Goal: Information Seeking & Learning: Learn about a topic

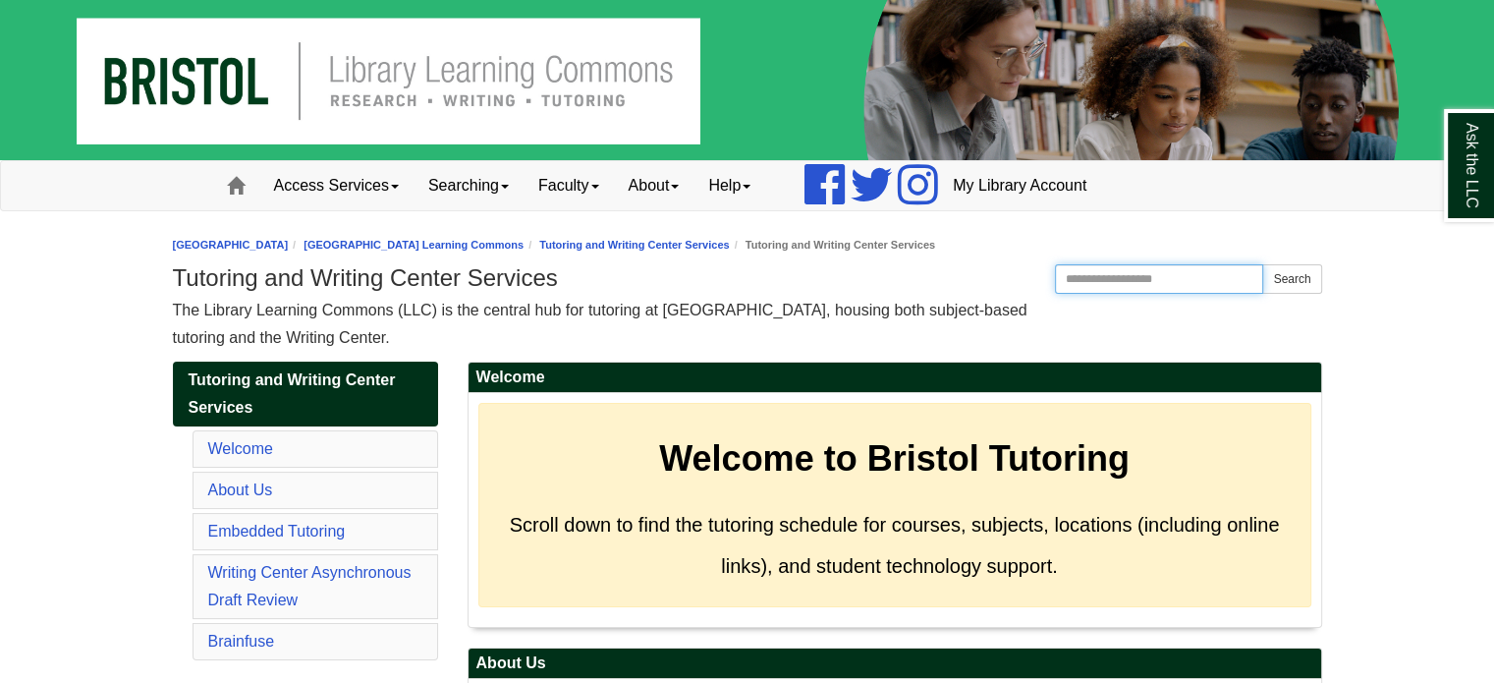
click at [1092, 278] on input "Search the Website" at bounding box center [1159, 278] width 209 height 29
type input "****"
click at [1281, 272] on button "Search" at bounding box center [1291, 278] width 59 height 29
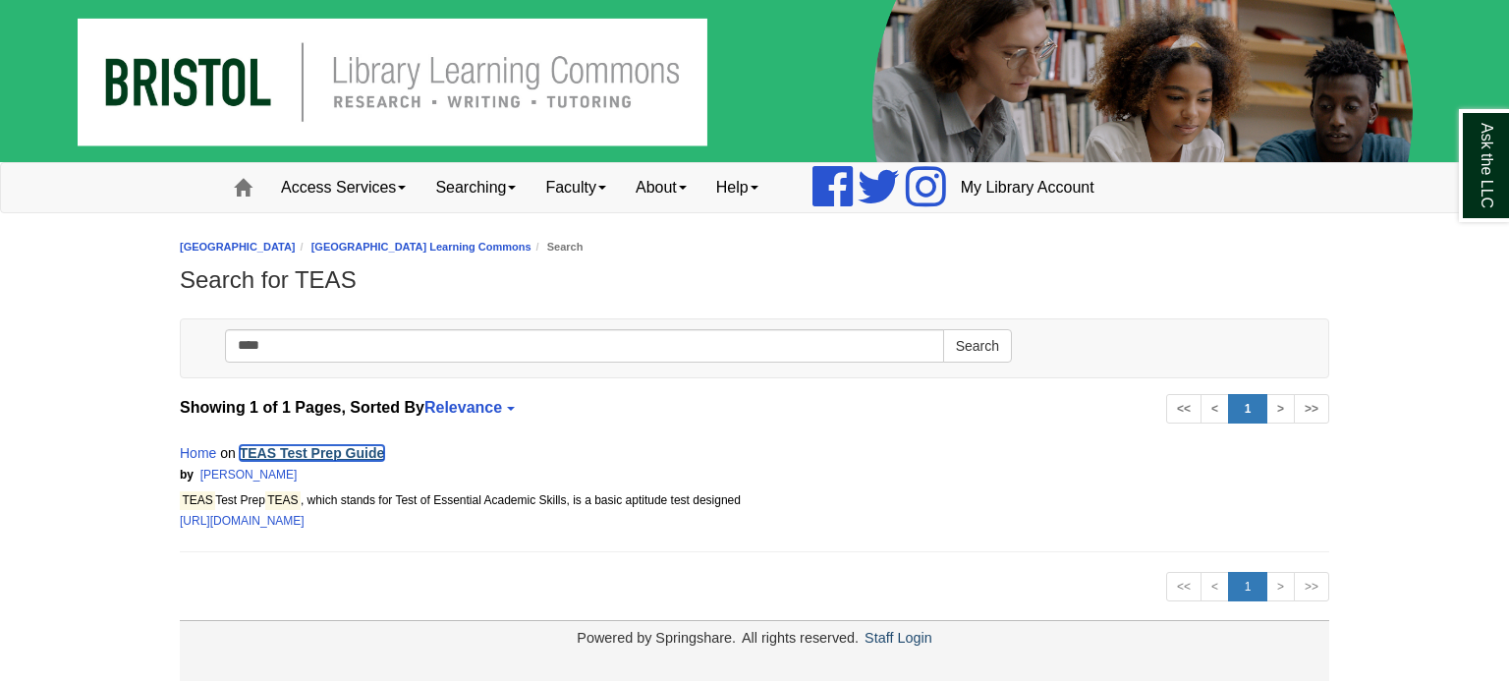
click at [334, 447] on link "TEAS Test Prep Guide" at bounding box center [312, 453] width 145 height 16
